Goal: Task Accomplishment & Management: Use online tool/utility

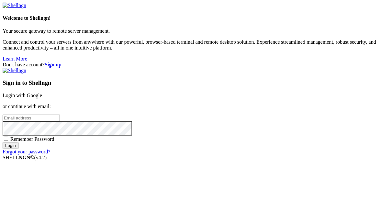
click at [42, 93] on link "Login with Google" at bounding box center [23, 96] width 40 height 6
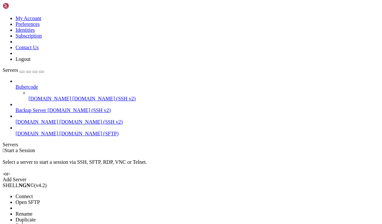
click at [60, 200] on li "Open SFTP" at bounding box center [45, 203] width 59 height 6
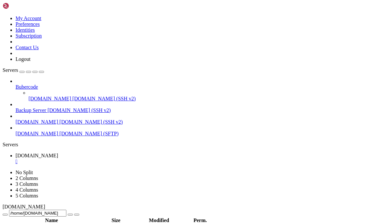
click at [25, 164] on span " polytrack" at bounding box center [14, 167] width 21 height 6
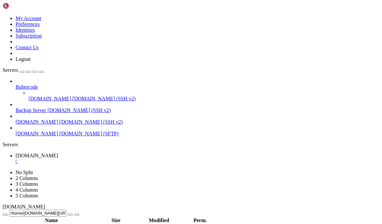
click at [28, 177] on span " polytrack2" at bounding box center [16, 174] width 24 height 6
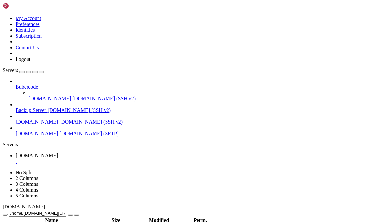
type input "/home/[DOMAIN_NAME][URL]"
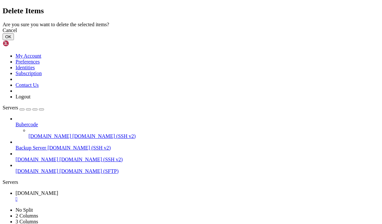
click at [14, 40] on button "OK" at bounding box center [8, 36] width 11 height 7
